Goal: Find specific page/section

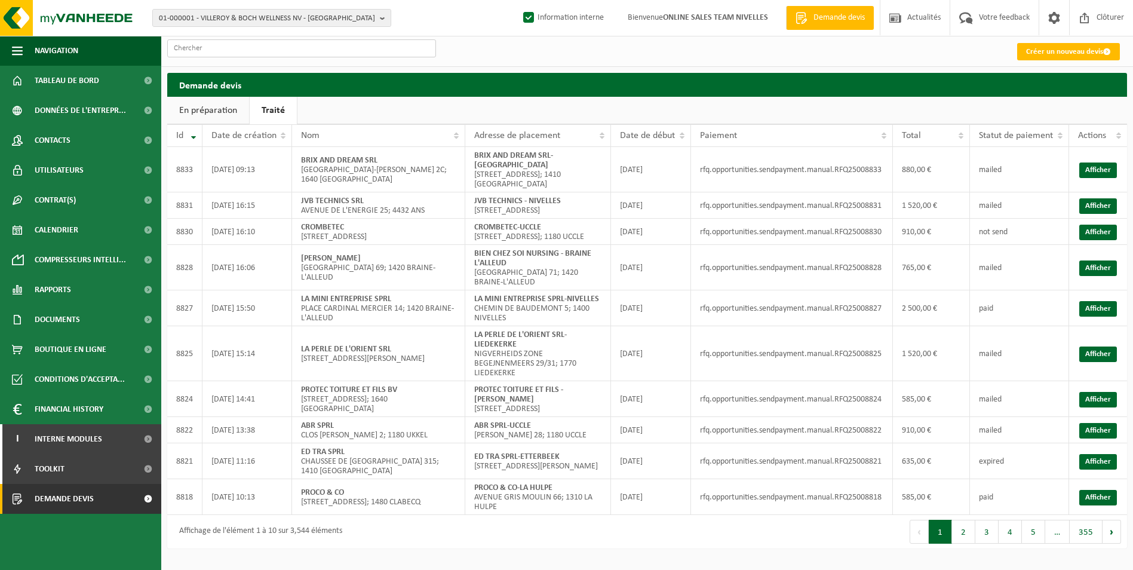
click at [237, 48] on input "text" at bounding box center [301, 48] width 269 height 18
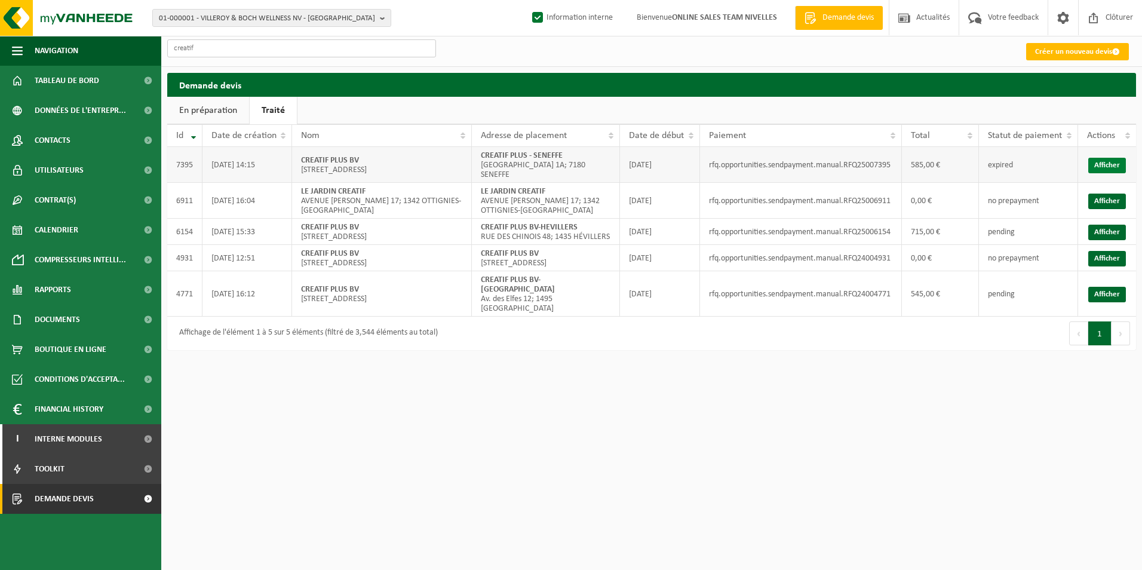
type input "creatif"
click at [1108, 167] on link "Afficher" at bounding box center [1108, 166] width 38 height 16
click at [1095, 234] on link "Afficher" at bounding box center [1108, 233] width 38 height 16
click at [80, 498] on span "Demande devis" at bounding box center [64, 499] width 59 height 30
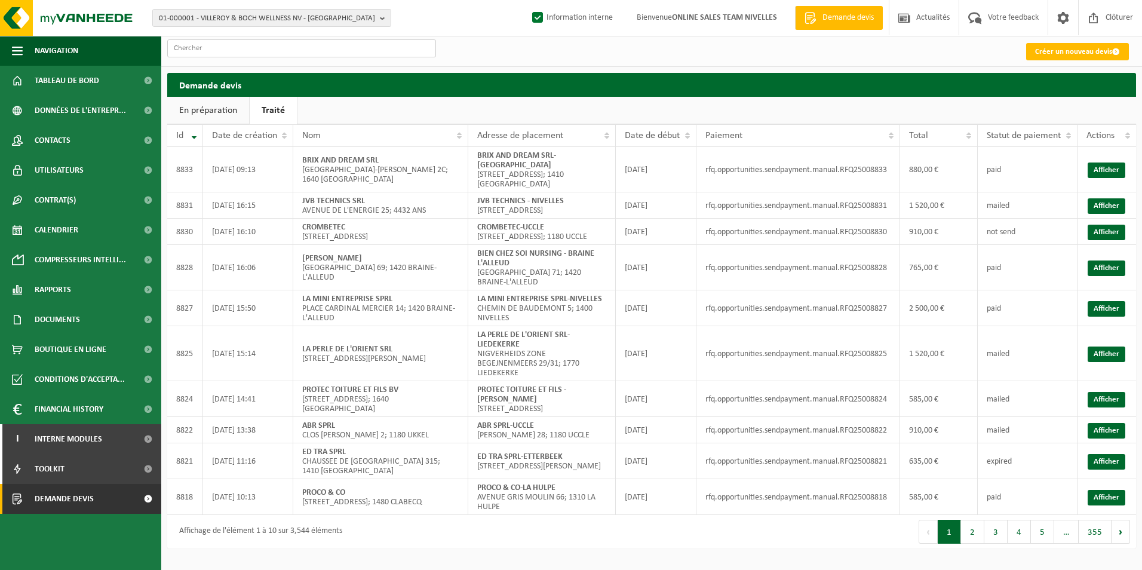
click at [240, 48] on input "text" at bounding box center [301, 48] width 269 height 18
paste input "PYLA RENOVATION SRL"
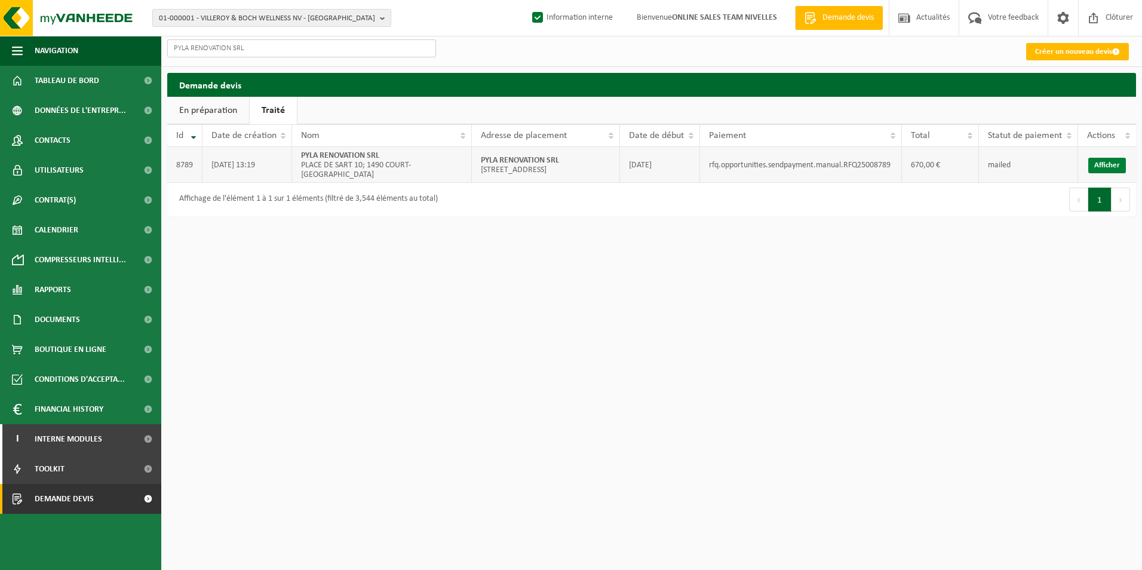
type input "PYLA RENOVATION SRL"
click at [1092, 168] on link "Afficher" at bounding box center [1108, 166] width 38 height 16
